Goal: Information Seeking & Learning: Learn about a topic

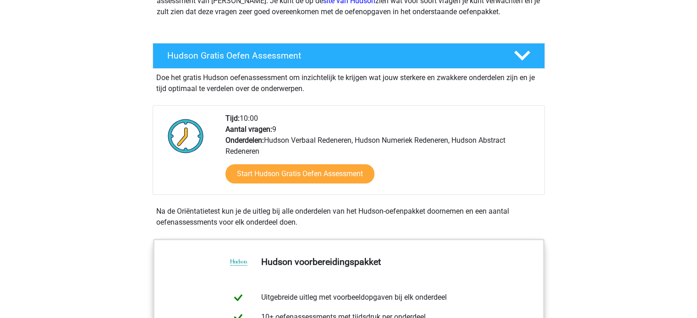
scroll to position [124, 0]
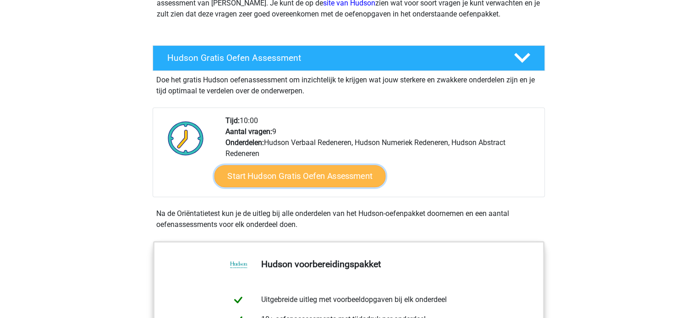
click at [340, 177] on link "Start Hudson Gratis Oefen Assessment" at bounding box center [299, 176] width 171 height 22
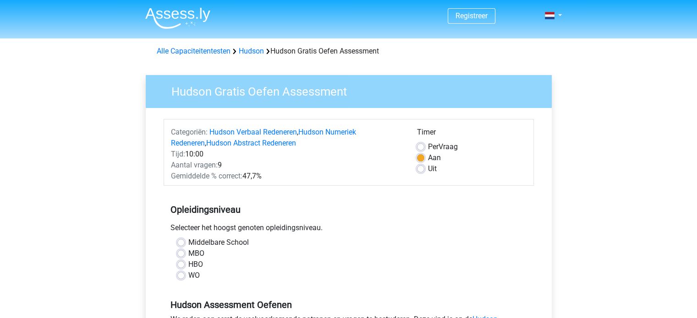
click at [198, 277] on label "WO" at bounding box center [193, 275] width 11 height 11
click at [185, 277] on input "WO" at bounding box center [180, 274] width 7 height 9
radio input "true"
click at [195, 266] on label "HBO" at bounding box center [195, 264] width 15 height 11
click at [185, 266] on input "HBO" at bounding box center [180, 263] width 7 height 9
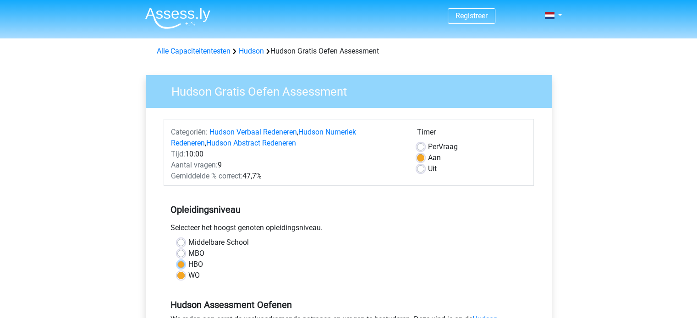
radio input "true"
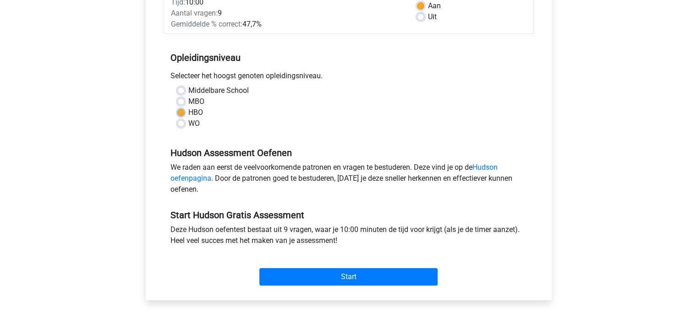
scroll to position [153, 0]
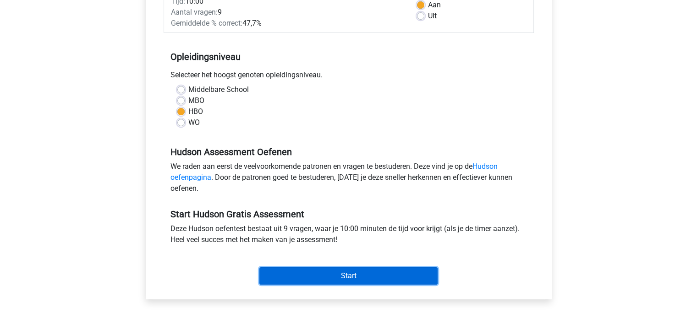
click at [321, 269] on input "Start" at bounding box center [348, 276] width 178 height 17
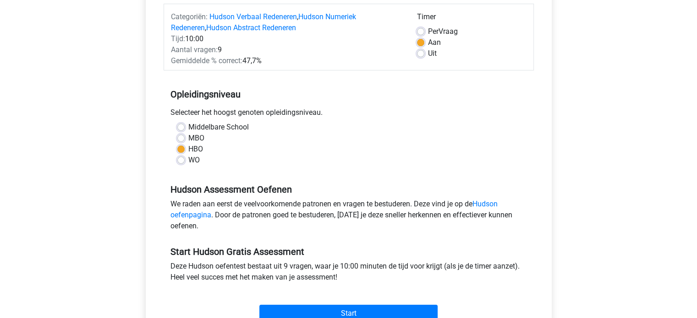
scroll to position [0, 0]
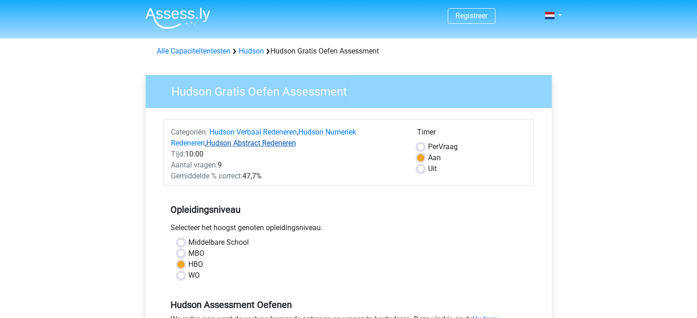
click at [247, 139] on link "Hudson Abstract Redeneren" at bounding box center [251, 143] width 90 height 9
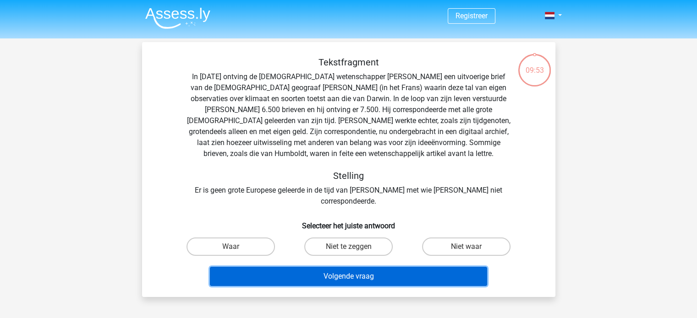
click at [333, 267] on button "Volgende vraag" at bounding box center [348, 276] width 277 height 19
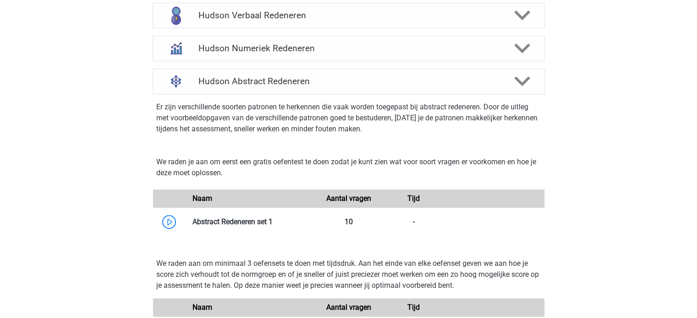
scroll to position [607, 0]
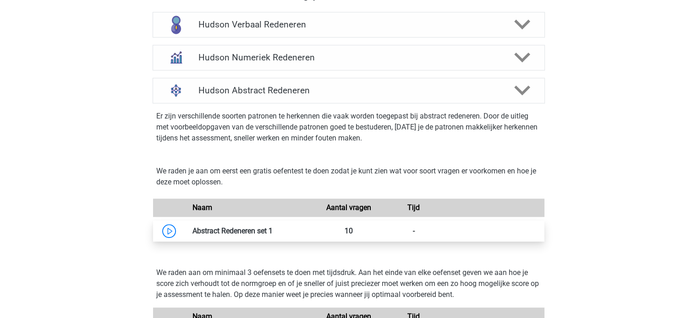
click at [273, 228] on link at bounding box center [273, 231] width 0 height 9
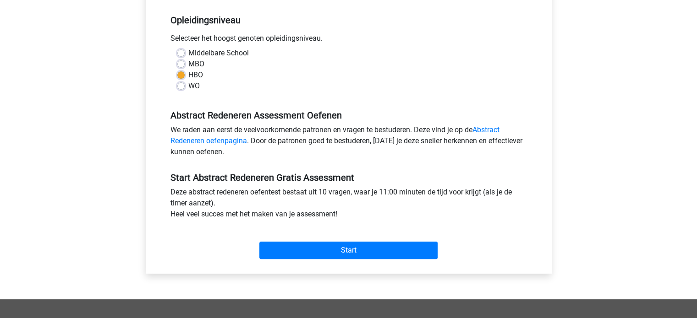
scroll to position [183, 0]
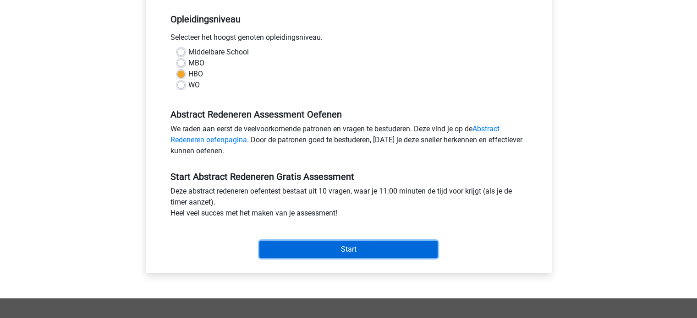
click at [313, 250] on input "Start" at bounding box center [348, 249] width 178 height 17
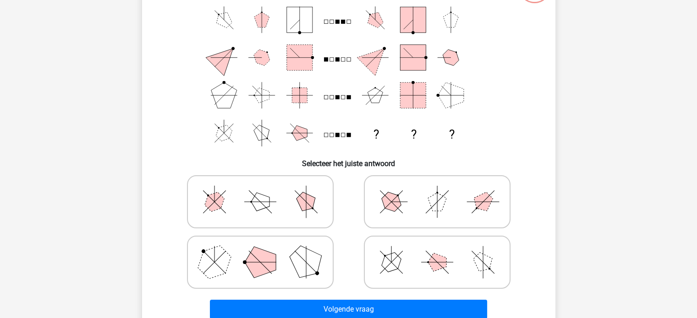
scroll to position [86, 0]
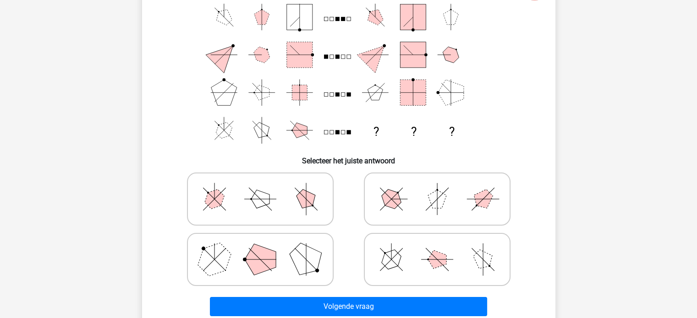
click at [291, 188] on icon at bounding box center [260, 199] width 137 height 46
click at [266, 188] on input "radio" at bounding box center [263, 185] width 6 height 6
radio input "true"
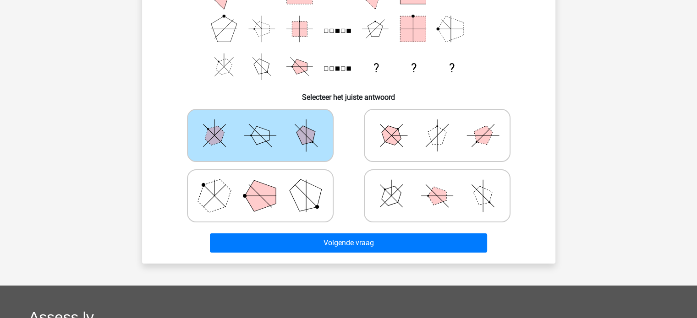
scroll to position [152, 0]
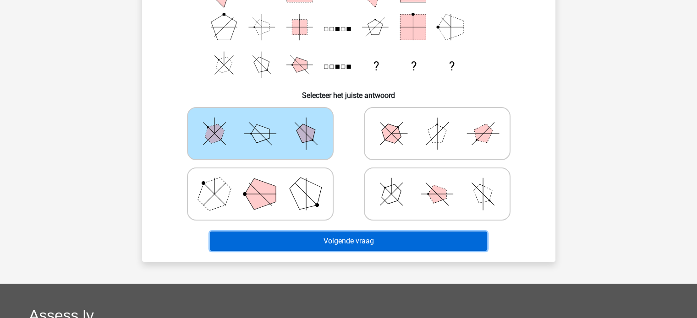
click at [334, 242] on button "Volgende vraag" at bounding box center [348, 241] width 277 height 19
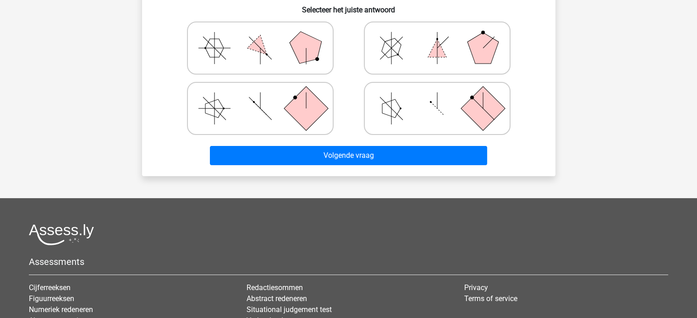
scroll to position [0, 0]
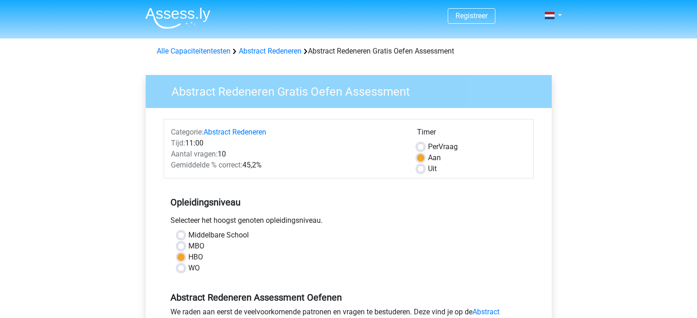
scroll to position [183, 0]
